Goal: Obtain resource: Obtain resource

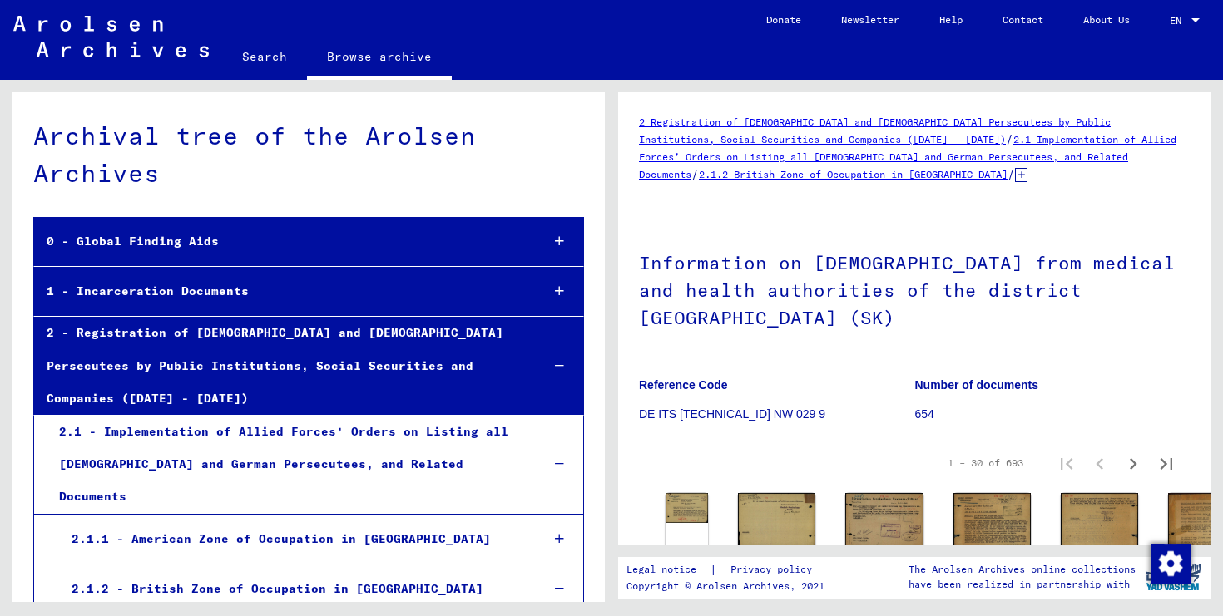
scroll to position [109, 0]
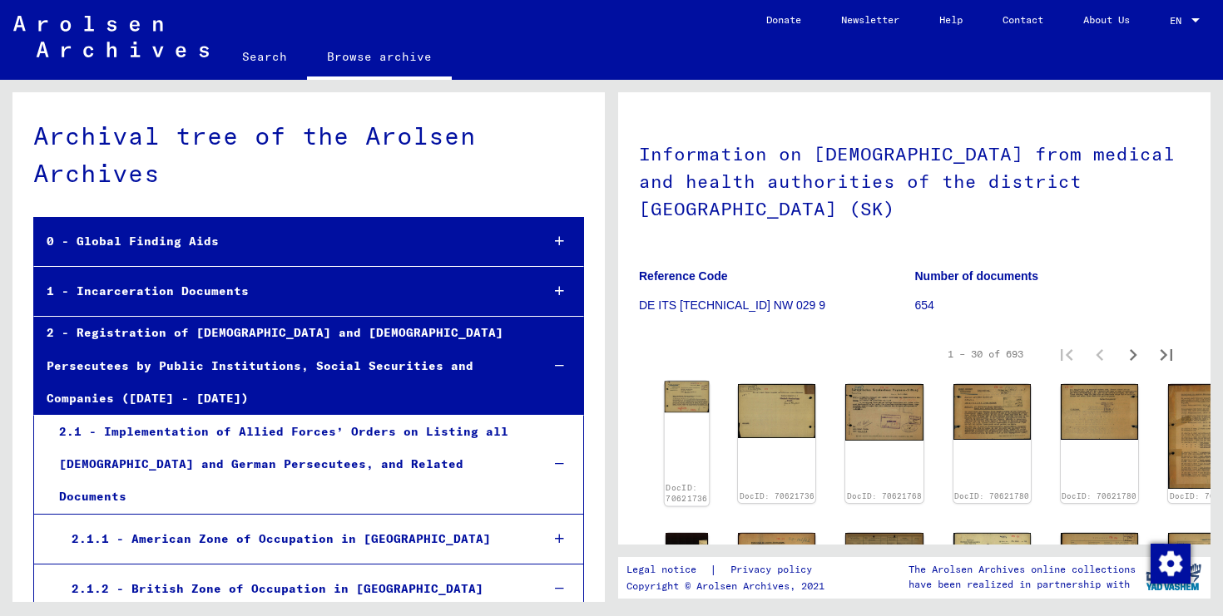
click at [692, 383] on div "DocID: 70621736" at bounding box center [687, 443] width 45 height 125
click at [690, 381] on img at bounding box center [687, 397] width 45 height 32
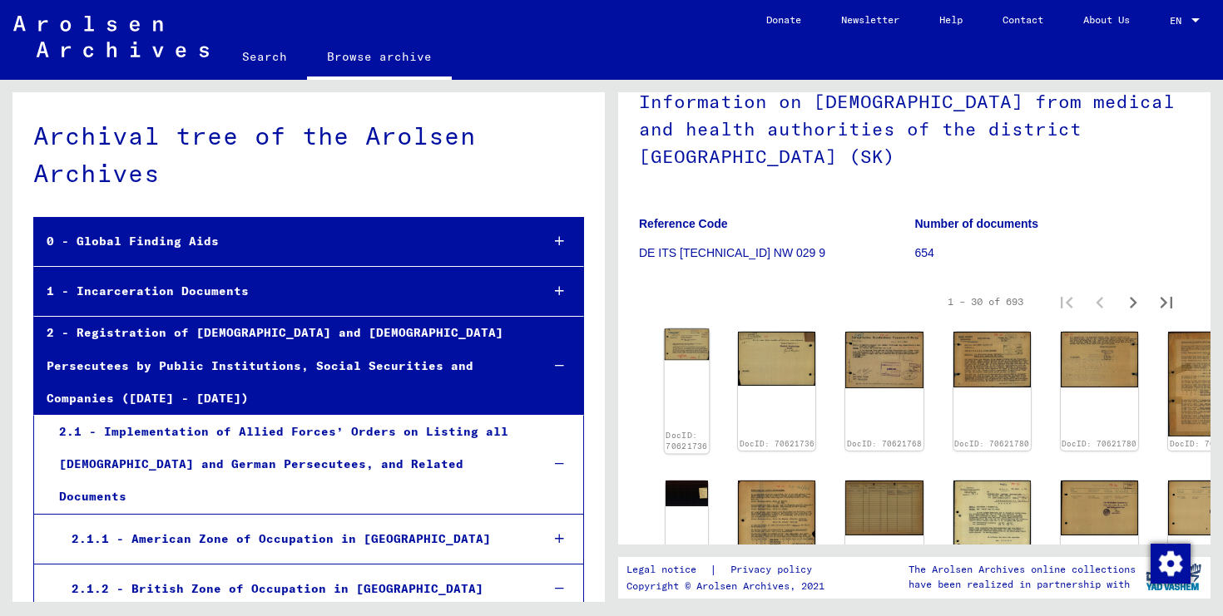
scroll to position [171, 0]
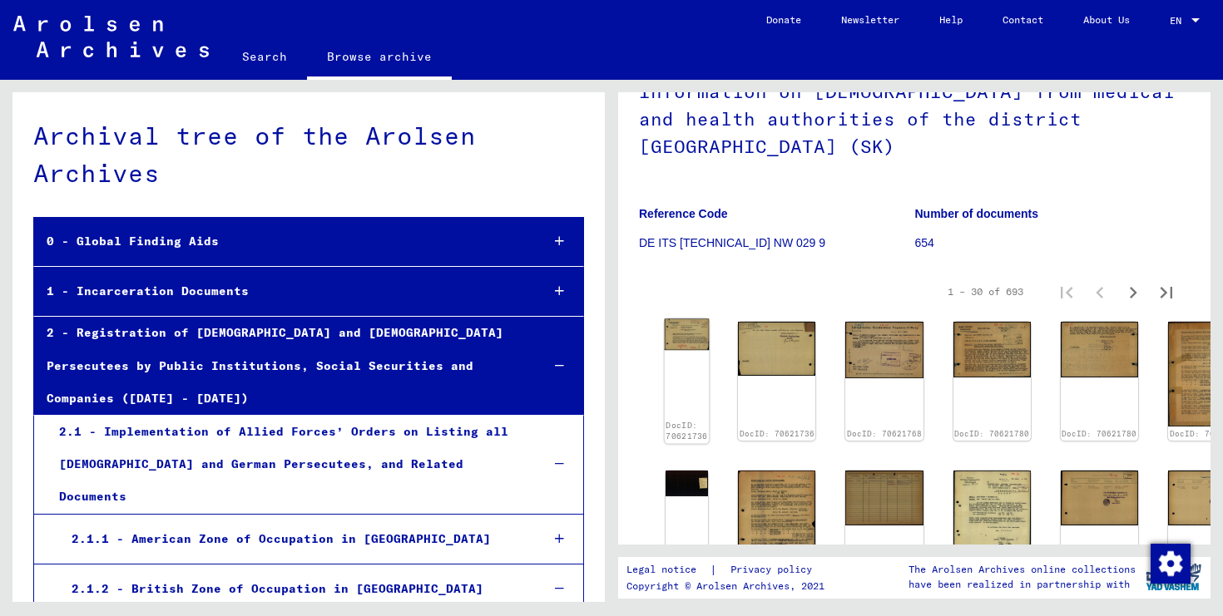
click at [698, 319] on img at bounding box center [687, 335] width 45 height 32
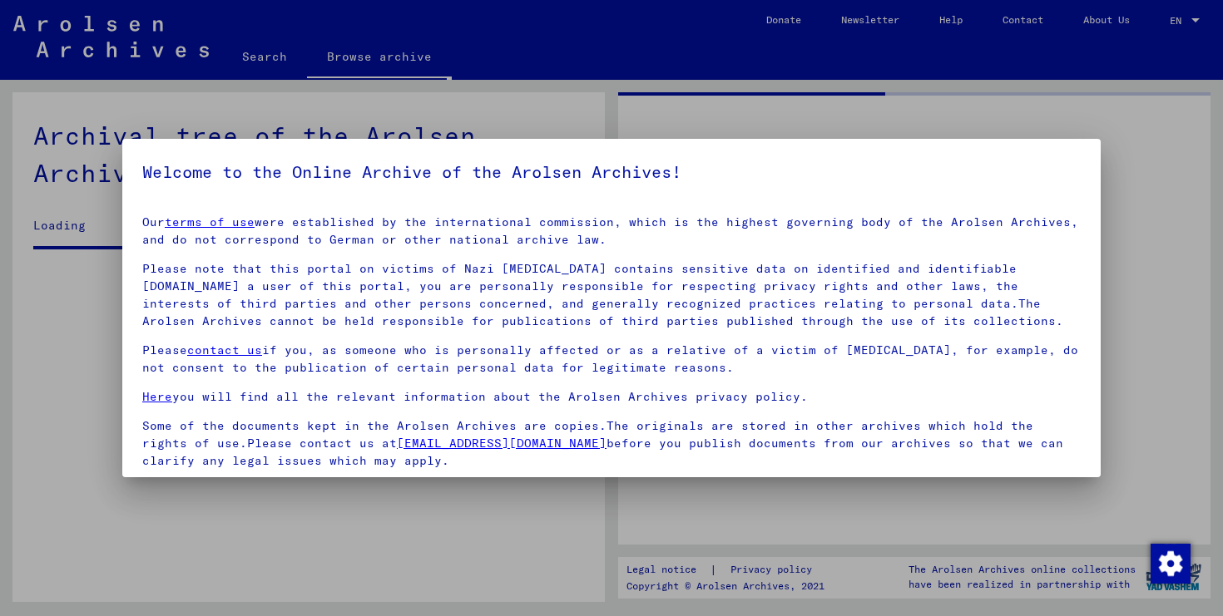
scroll to position [123, 0]
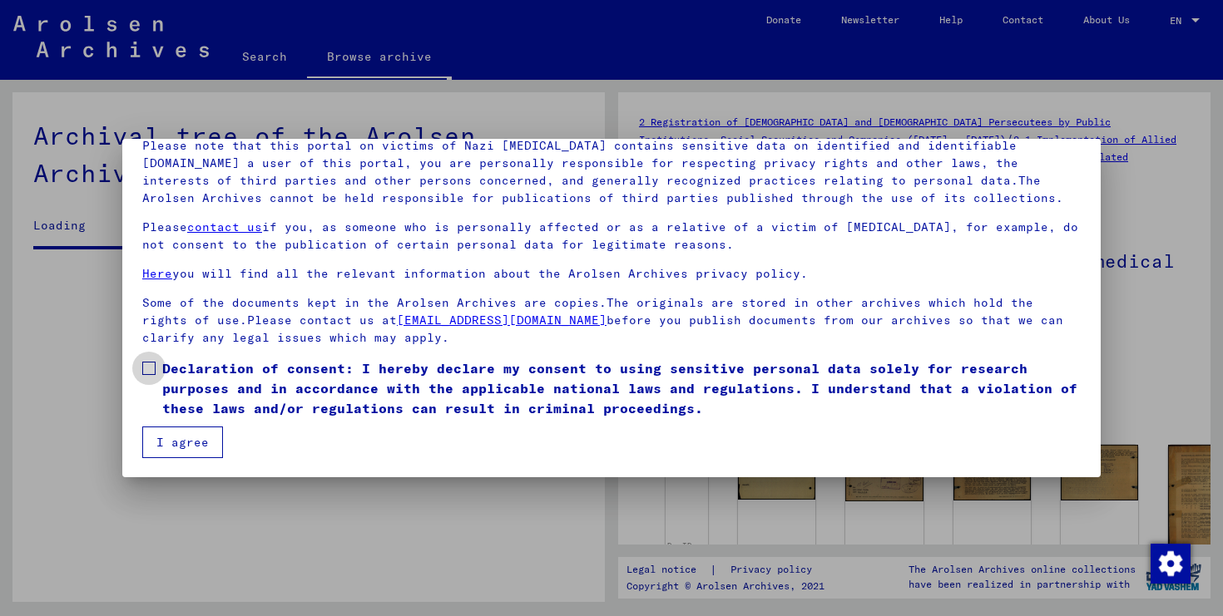
click at [249, 388] on span "Declaration of consent: I hereby declare my consent to using sensitive personal…" at bounding box center [621, 389] width 918 height 60
click at [181, 429] on button "I agree" at bounding box center [182, 443] width 81 height 32
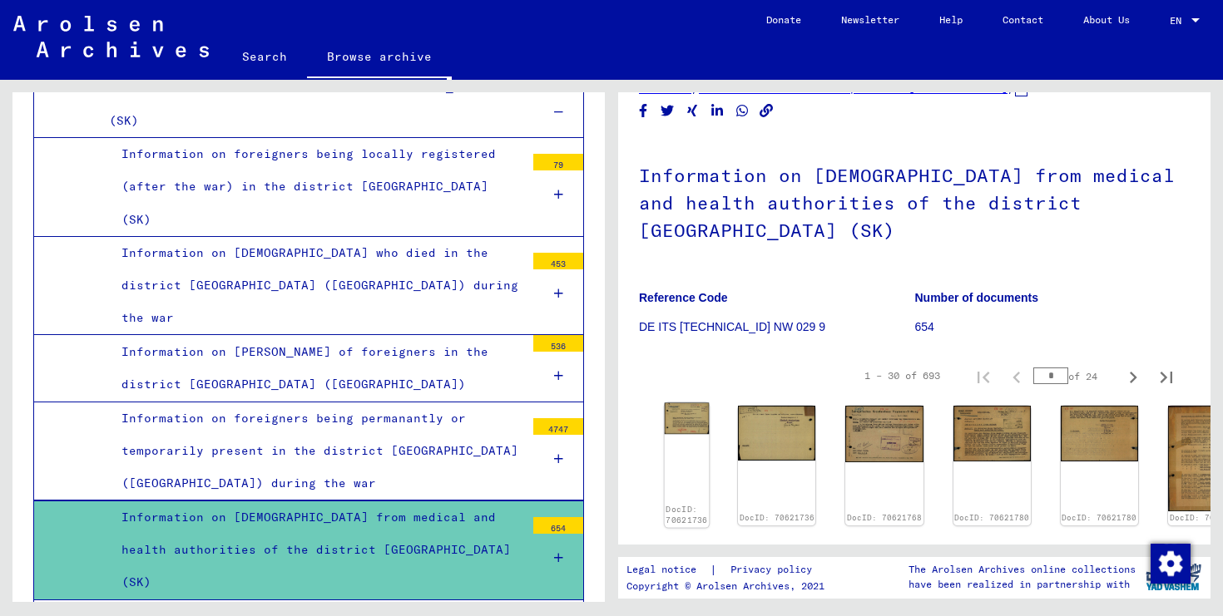
scroll to position [88, 0]
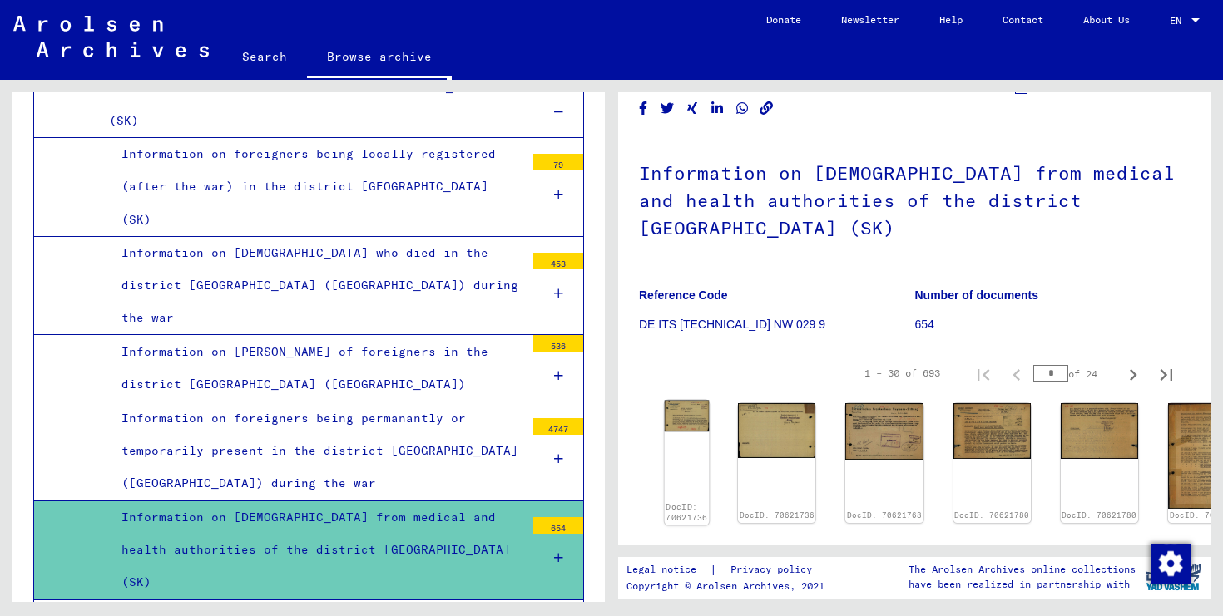
click at [680, 419] on div "DocID: 70621736" at bounding box center [687, 463] width 45 height 125
click at [684, 401] on img at bounding box center [687, 417] width 45 height 32
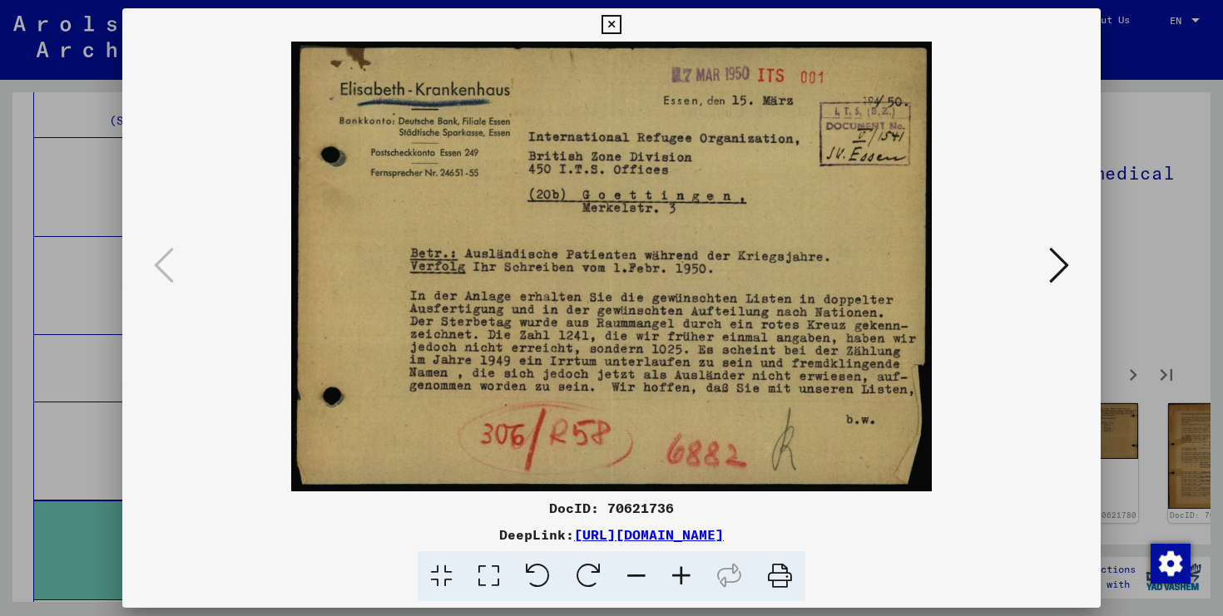
copy link "[URL][DOMAIN_NAME]"
